Goal: Navigation & Orientation: Find specific page/section

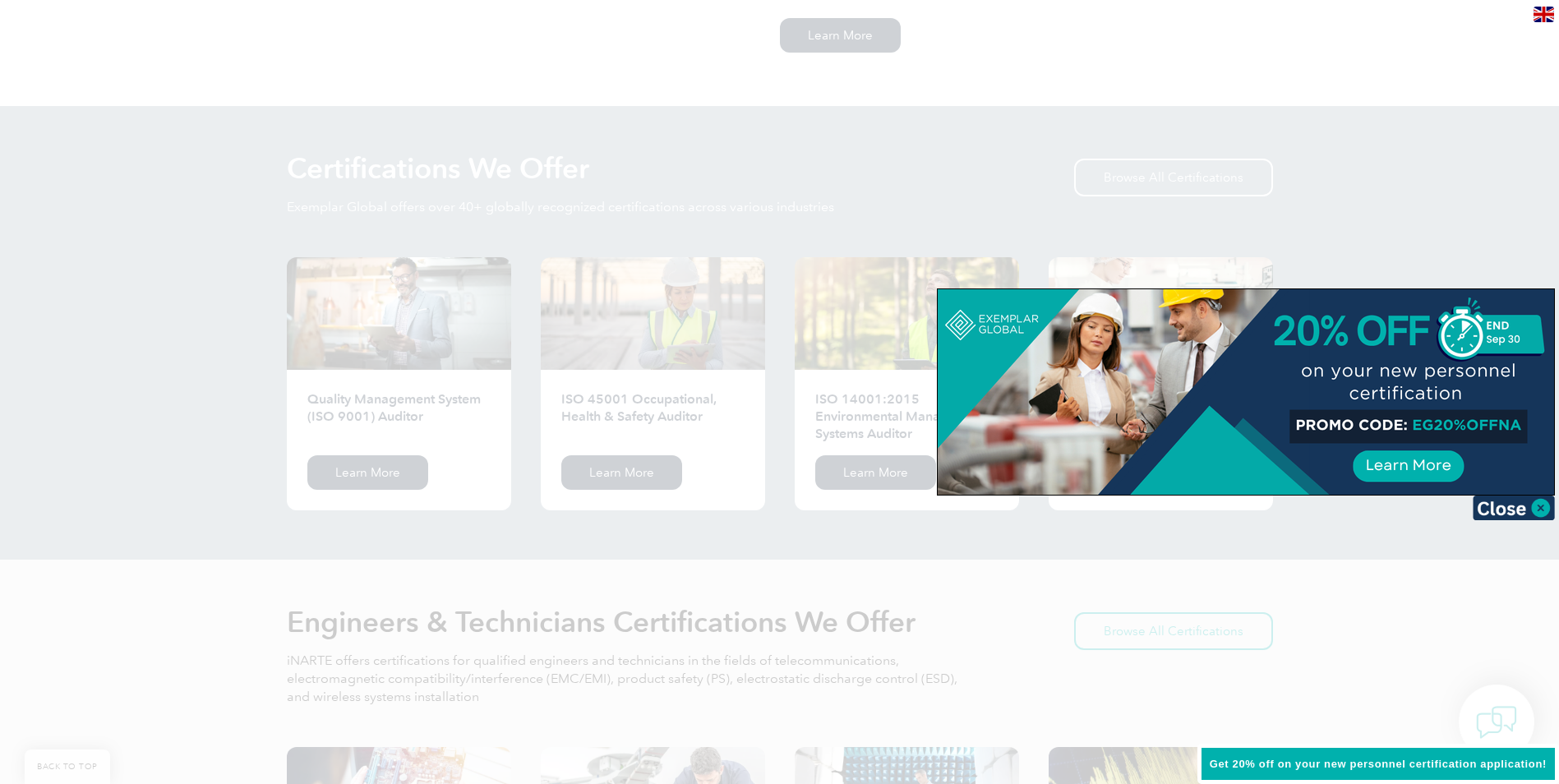
scroll to position [1452, 0]
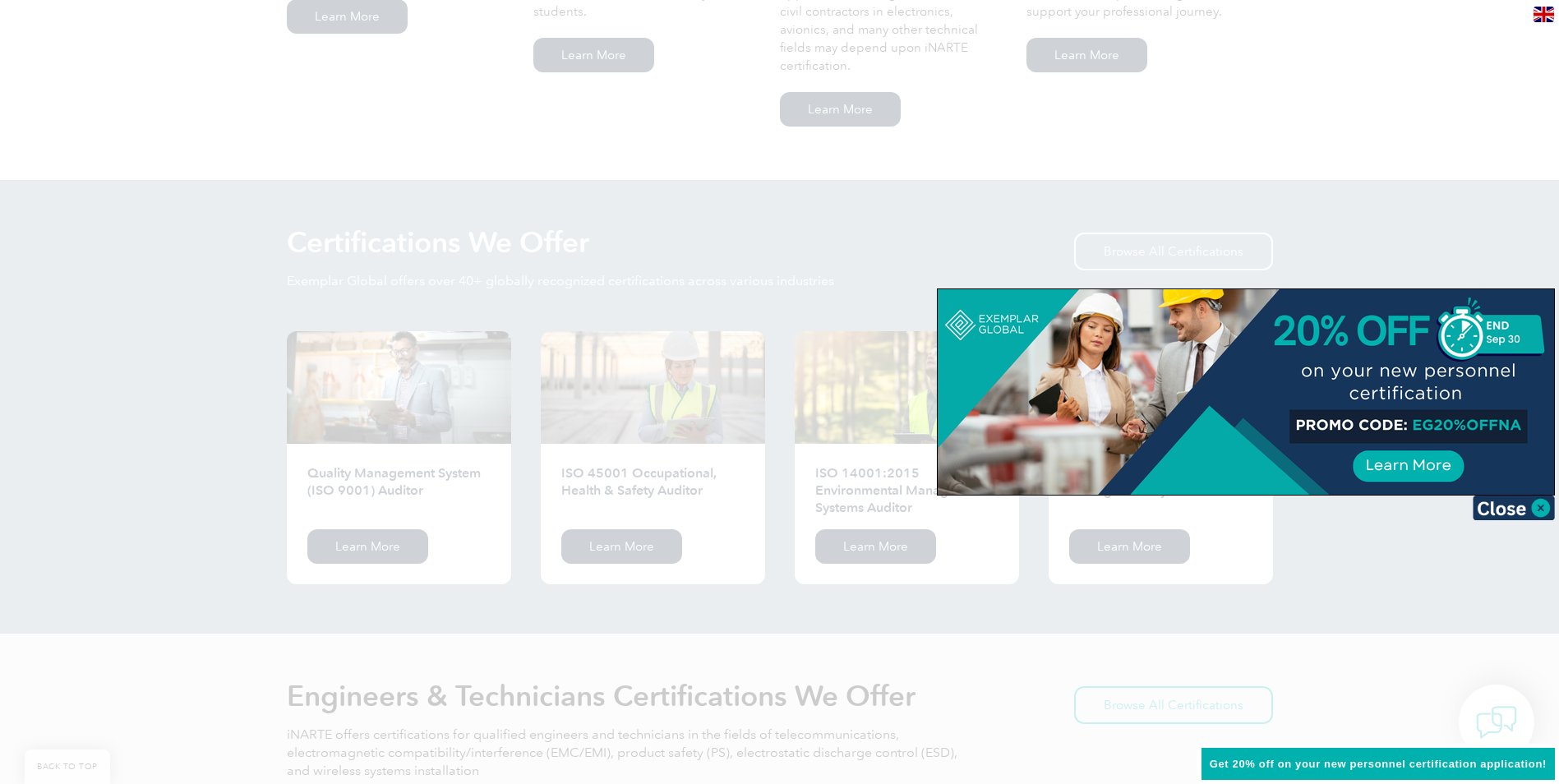
click at [1334, 117] on div at bounding box center [779, 392] width 1559 height 784
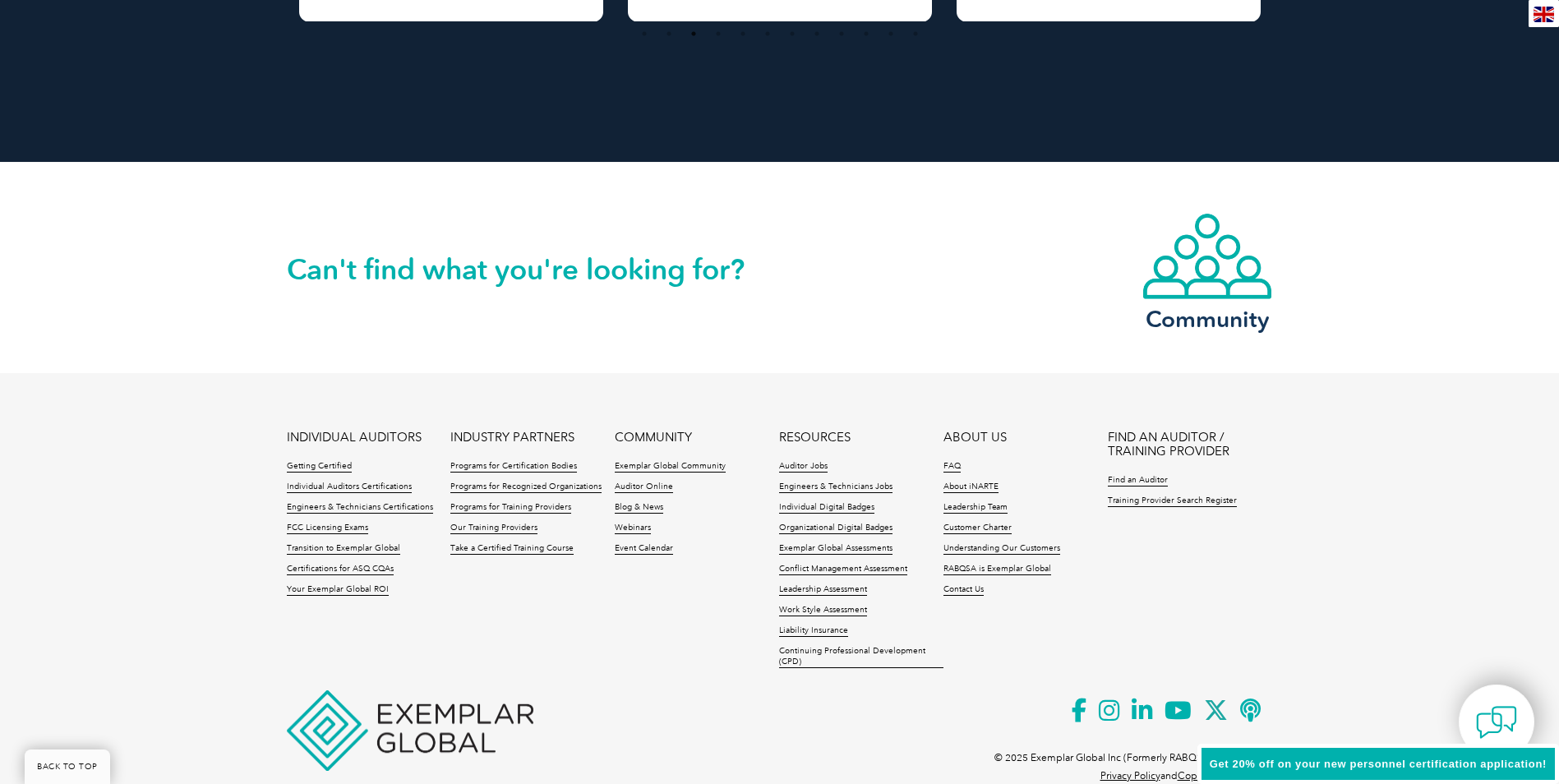
scroll to position [3718, 0]
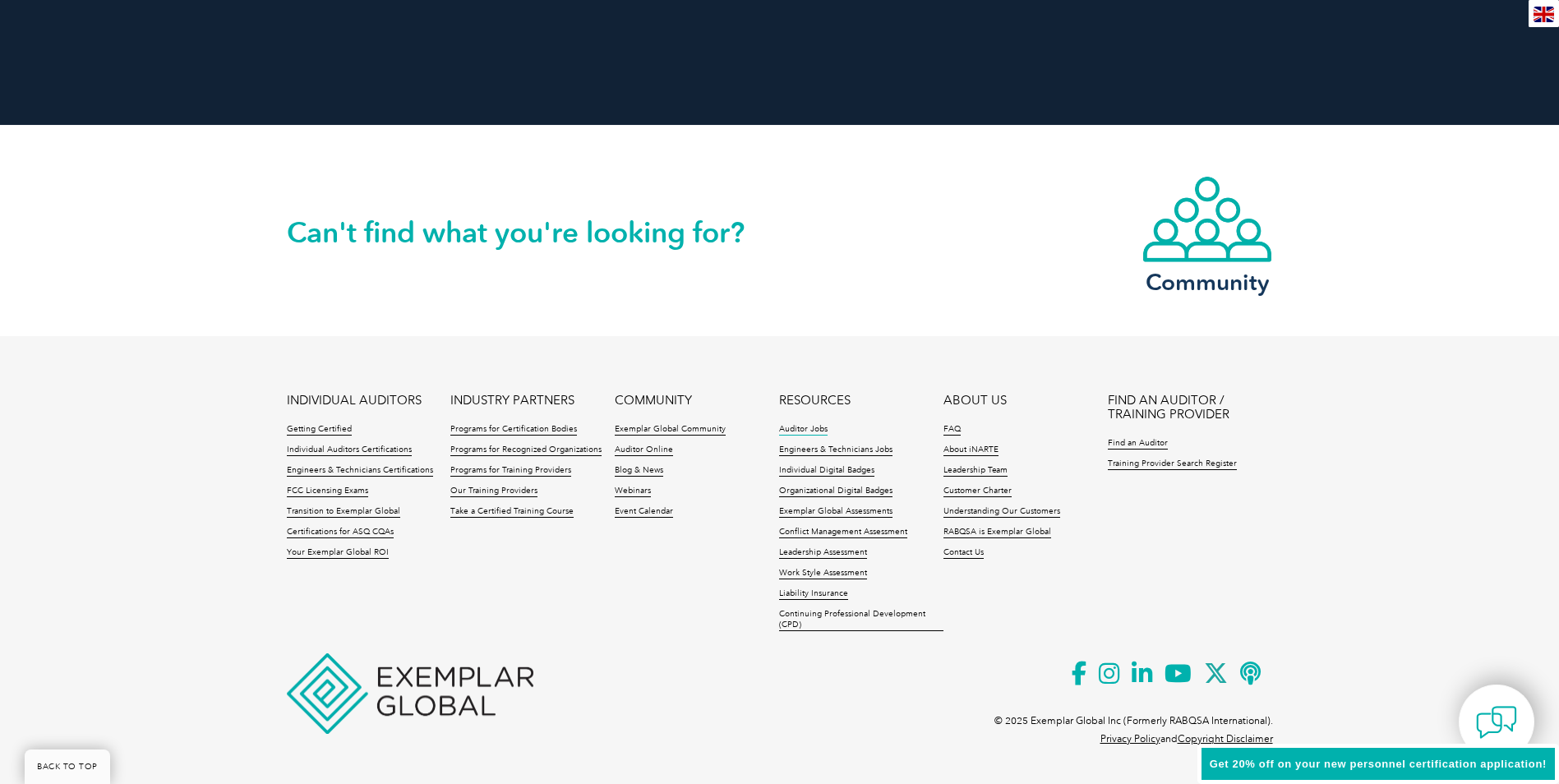
click at [803, 428] on link "Auditor Jobs" at bounding box center [803, 430] width 48 height 12
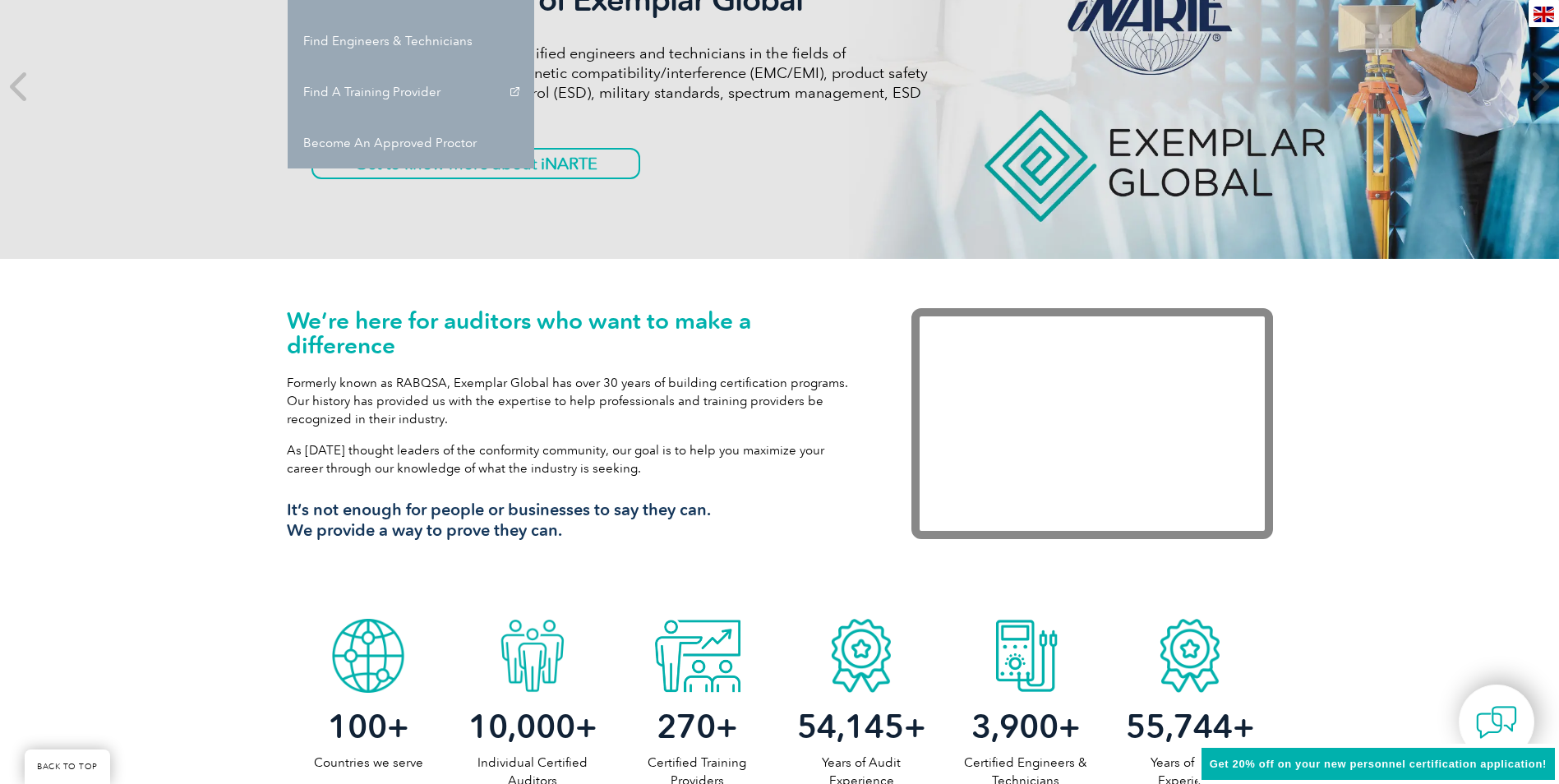
scroll to position [64, 0]
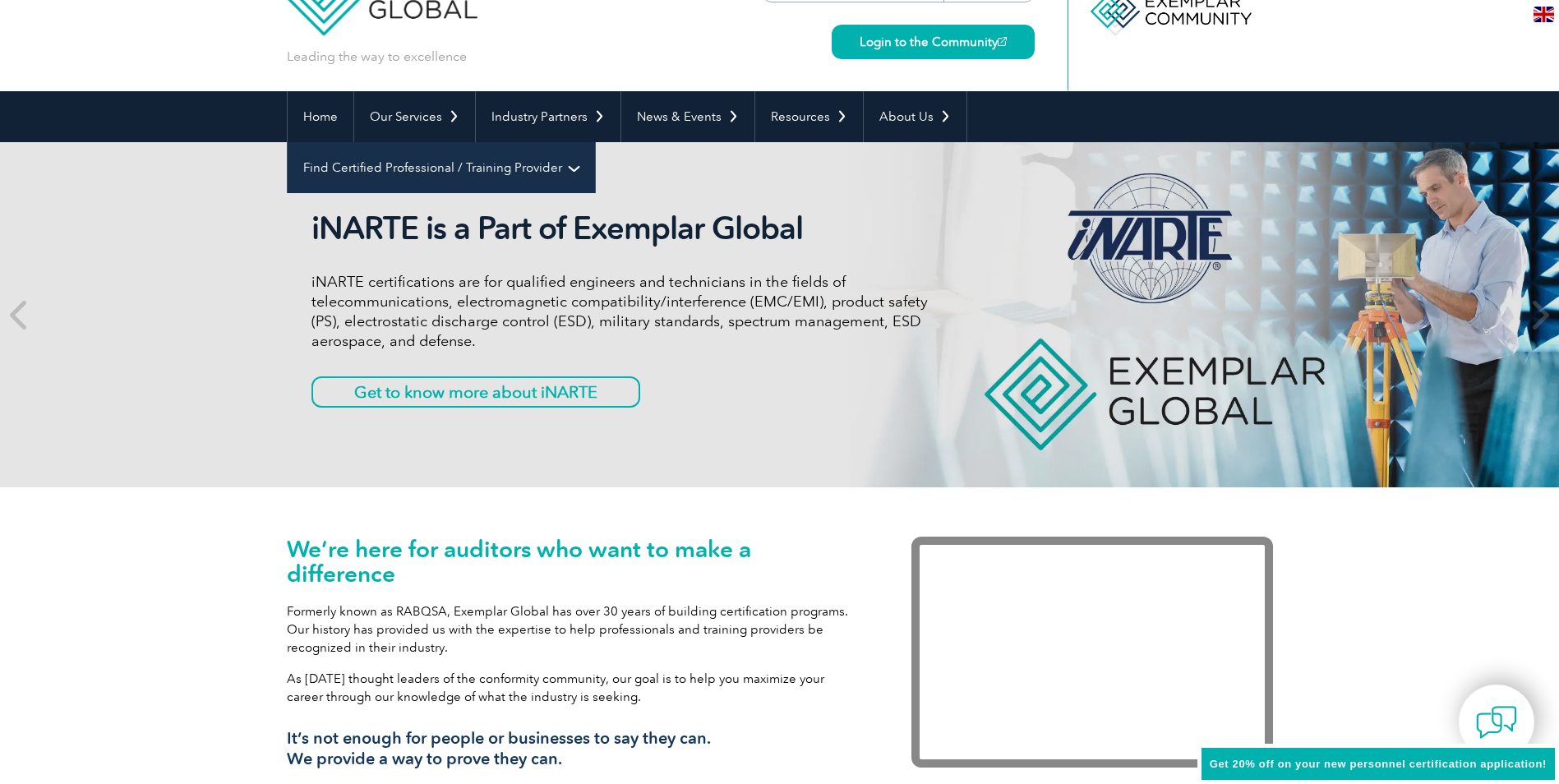
click at [595, 142] on link "Find Certified Professional / Training Provider" at bounding box center [441, 167] width 308 height 51
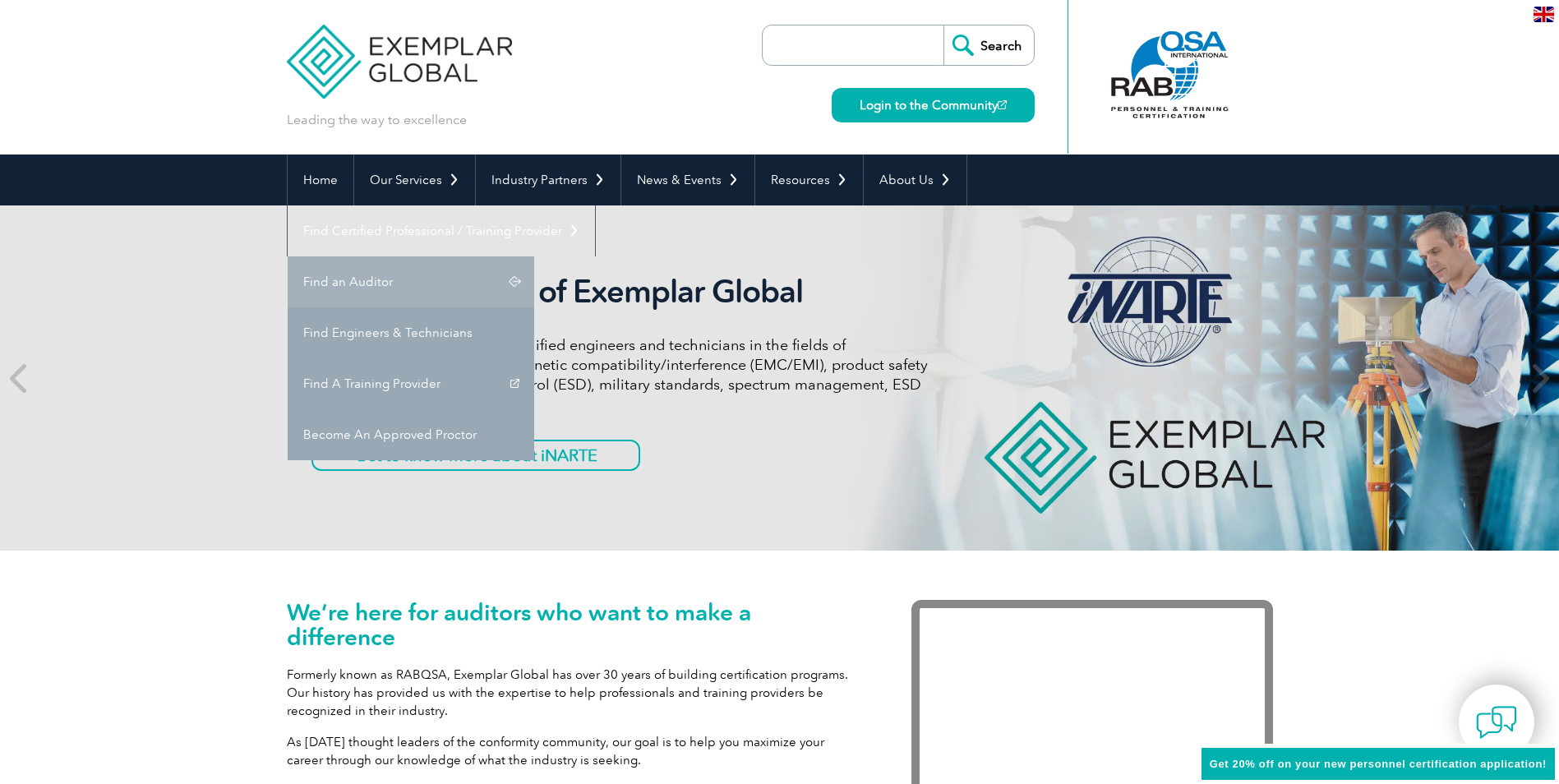
click at [534, 257] on link "Find an Auditor" at bounding box center [410, 282] width 247 height 51
